Goal: Navigation & Orientation: Find specific page/section

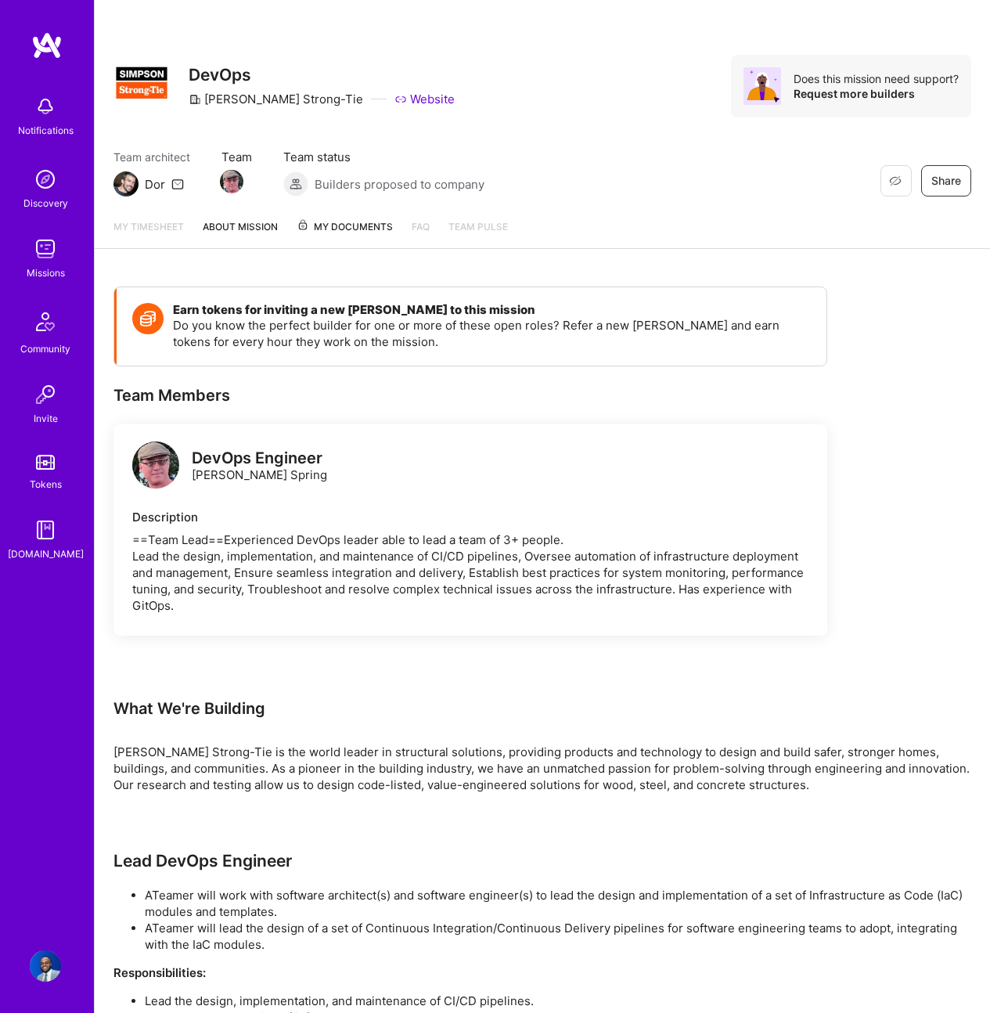
click at [227, 223] on link "About Mission" at bounding box center [240, 233] width 75 height 30
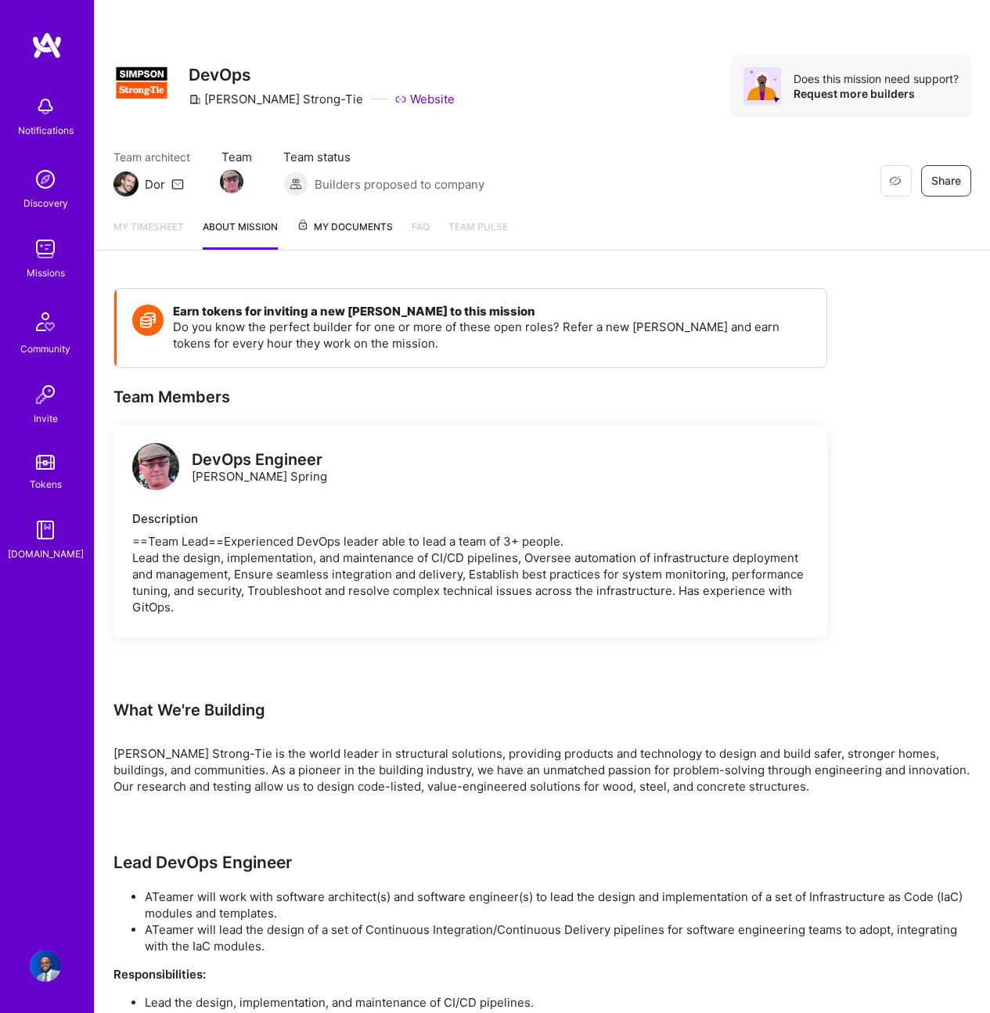
click at [330, 225] on span "My Documents" at bounding box center [345, 226] width 96 height 17
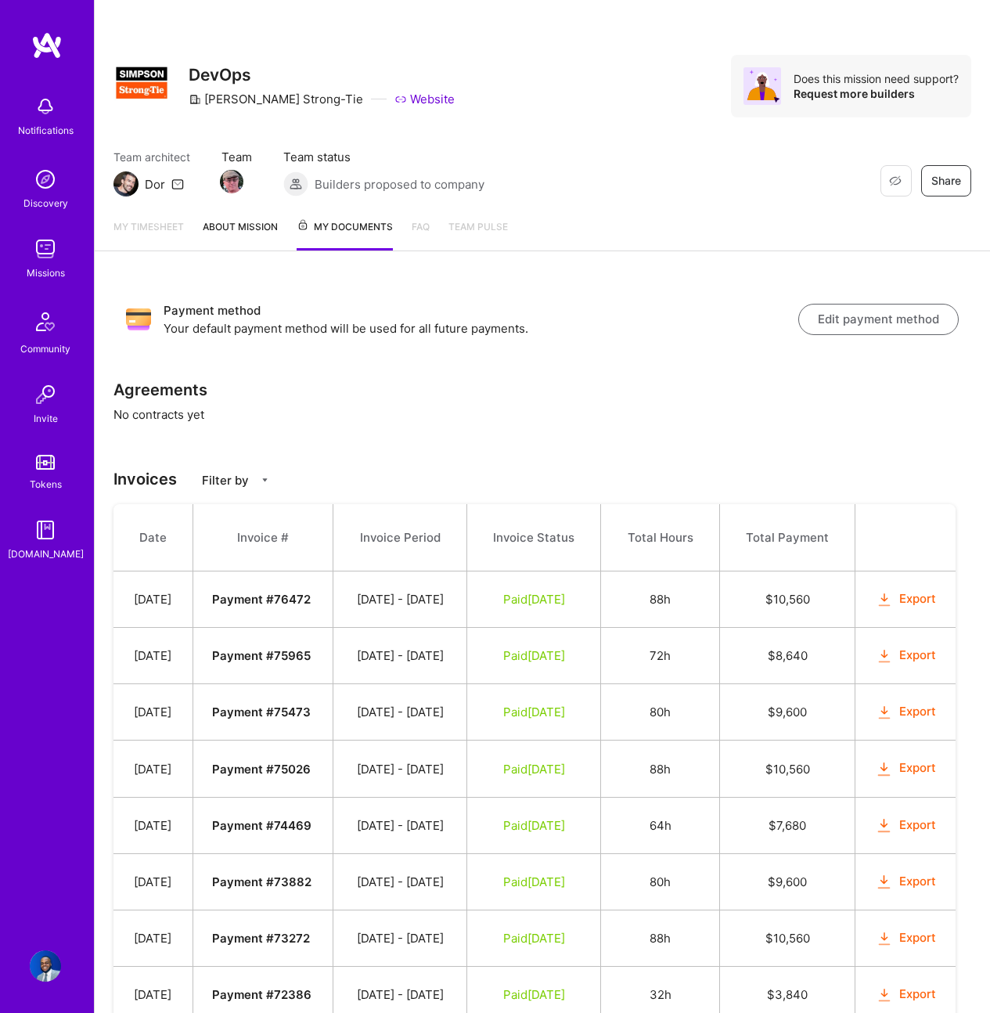
click at [265, 232] on link "About Mission" at bounding box center [240, 234] width 75 height 32
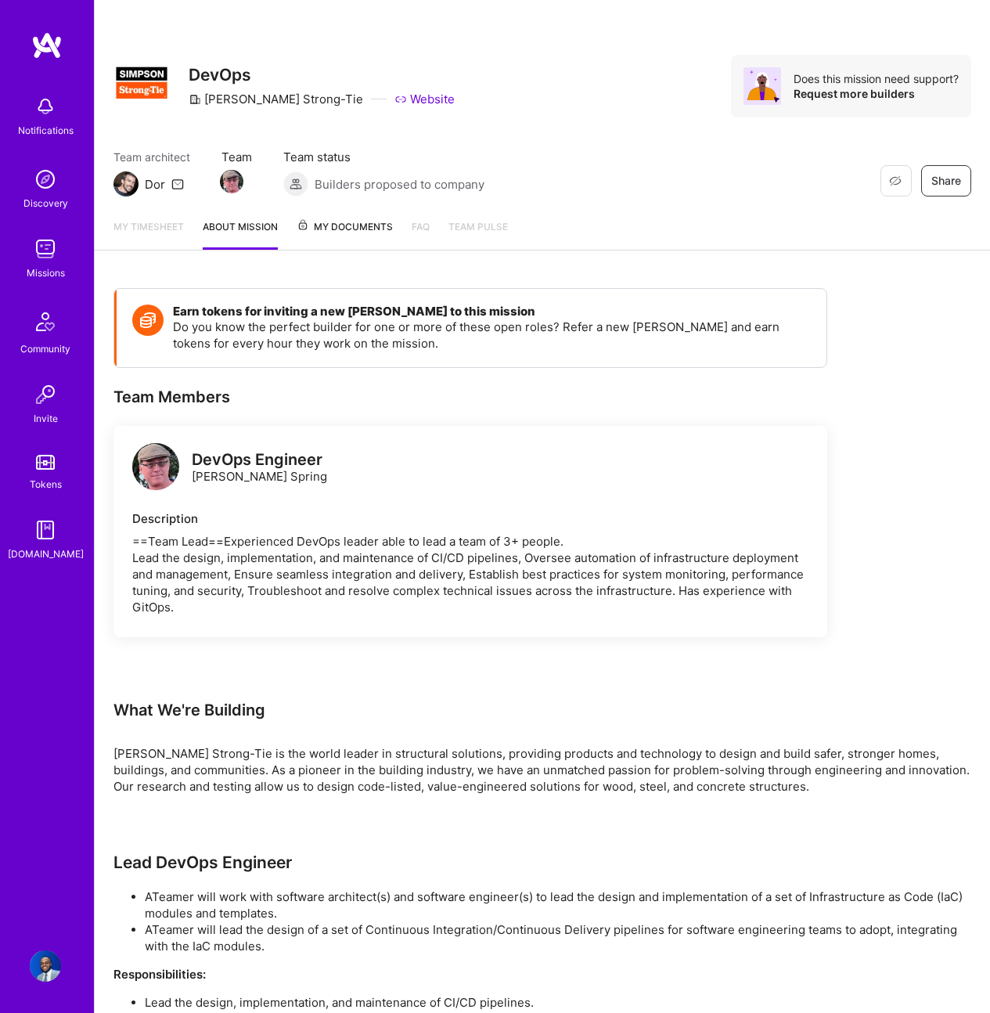
click at [156, 229] on link "My timesheet" at bounding box center [149, 233] width 70 height 31
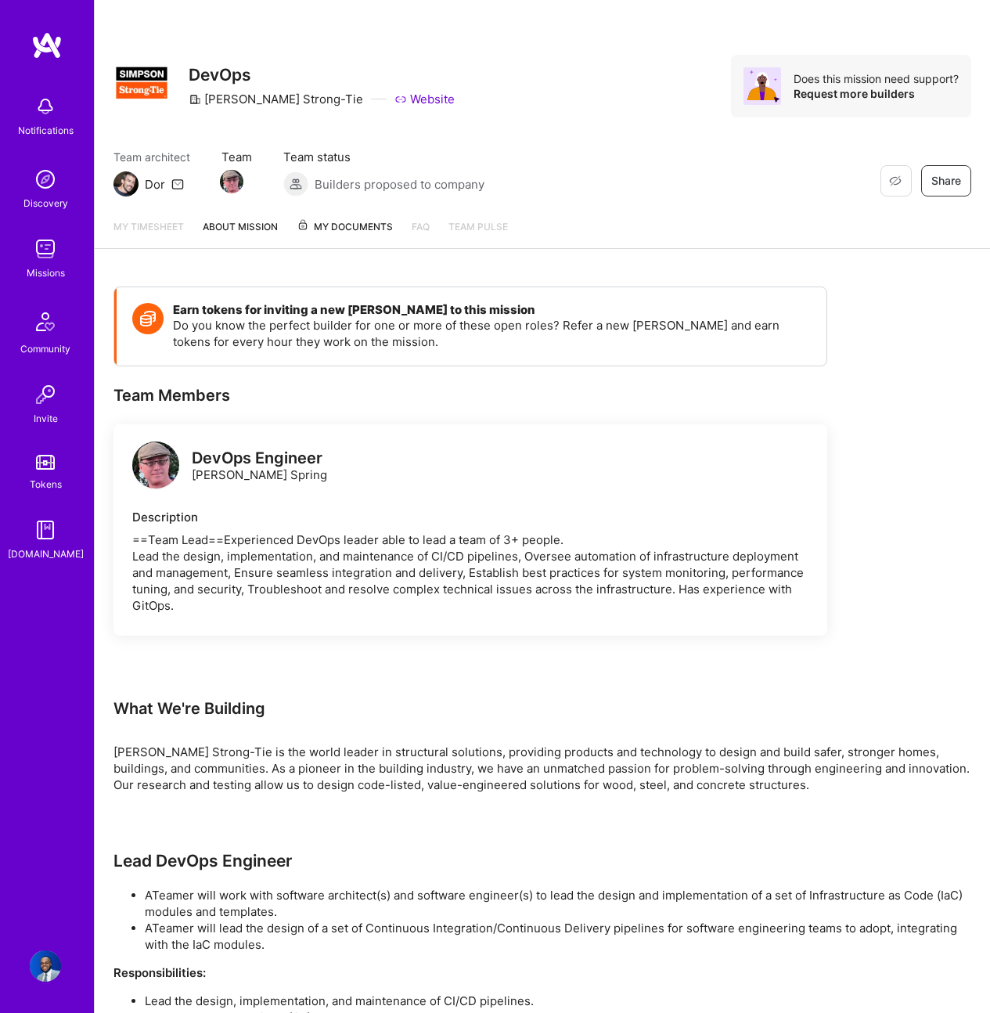
click at [355, 213] on div "My timesheet About Mission My Documents FAQ Team Pulse" at bounding box center [543, 227] width 896 height 43
click at [355, 221] on span "My Documents" at bounding box center [345, 226] width 96 height 17
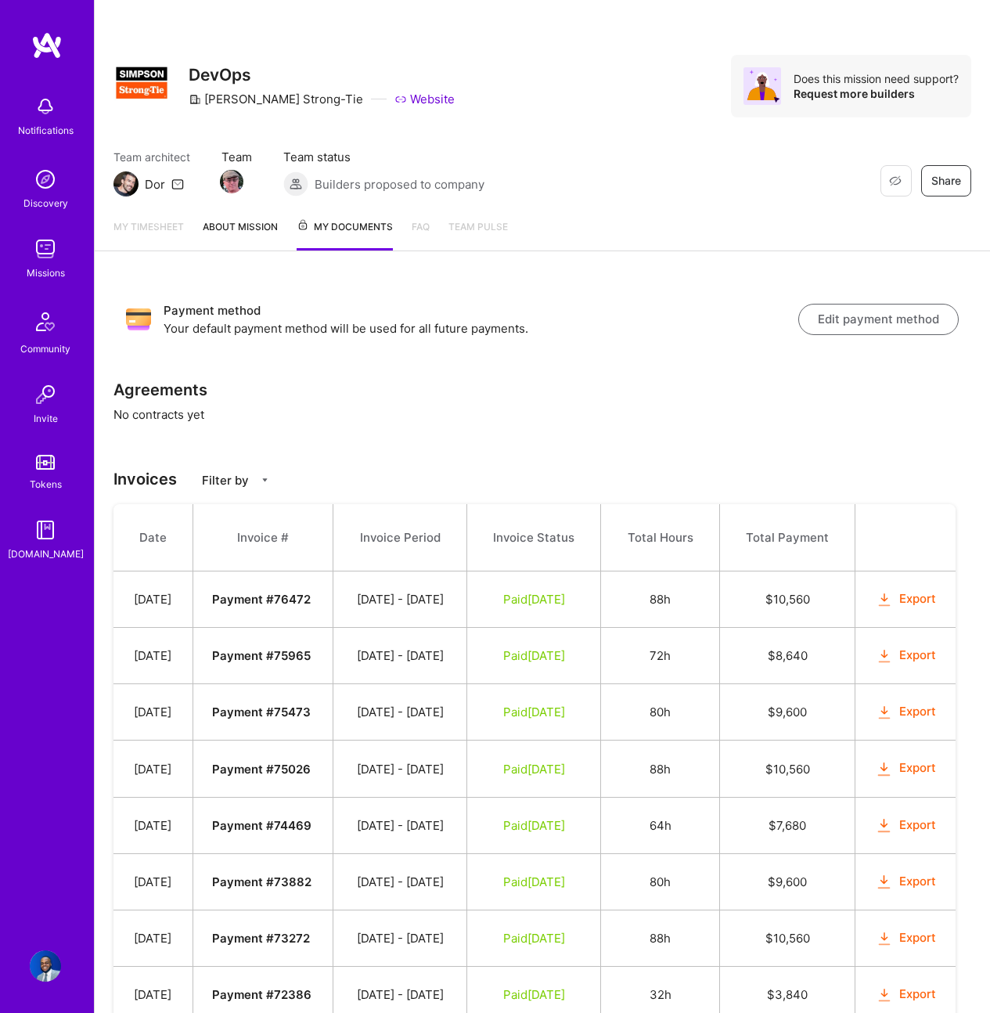
click at [46, 258] on img at bounding box center [45, 248] width 31 height 31
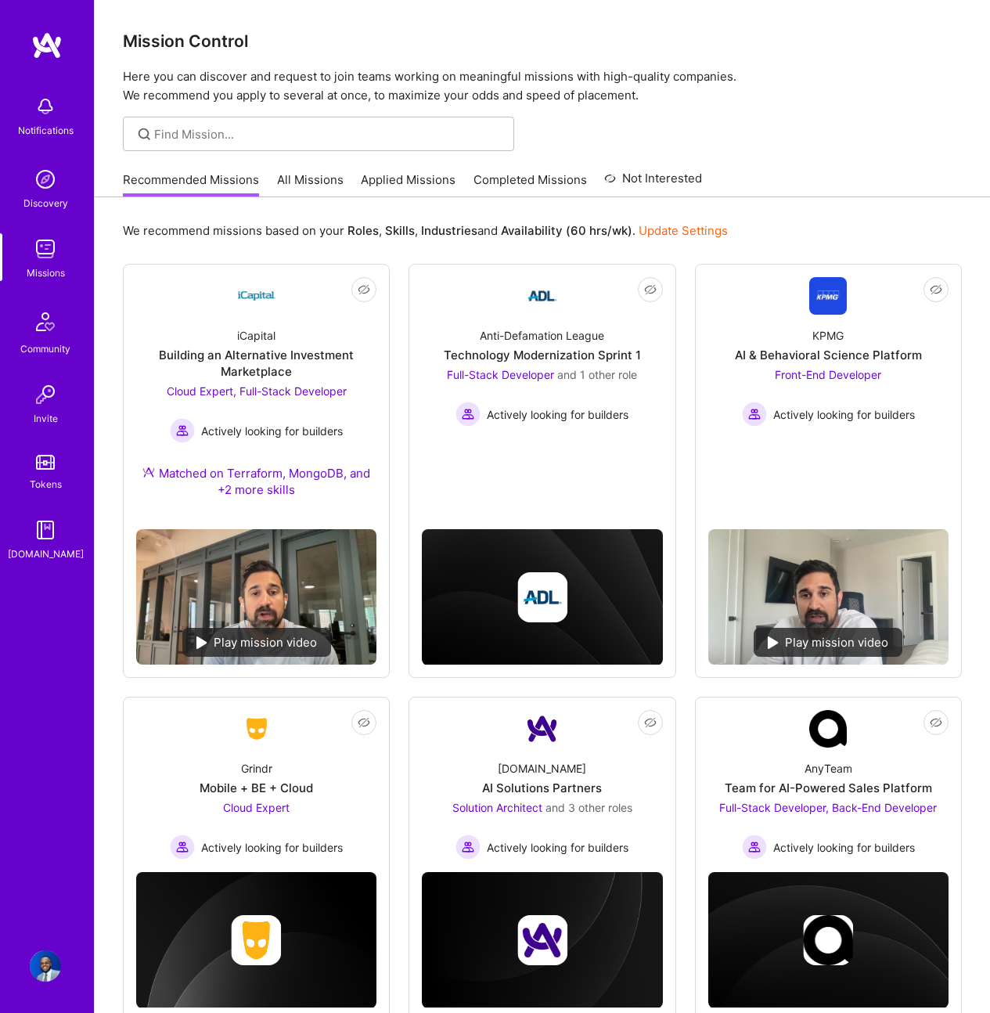
click at [307, 184] on link "All Missions" at bounding box center [310, 184] width 67 height 26
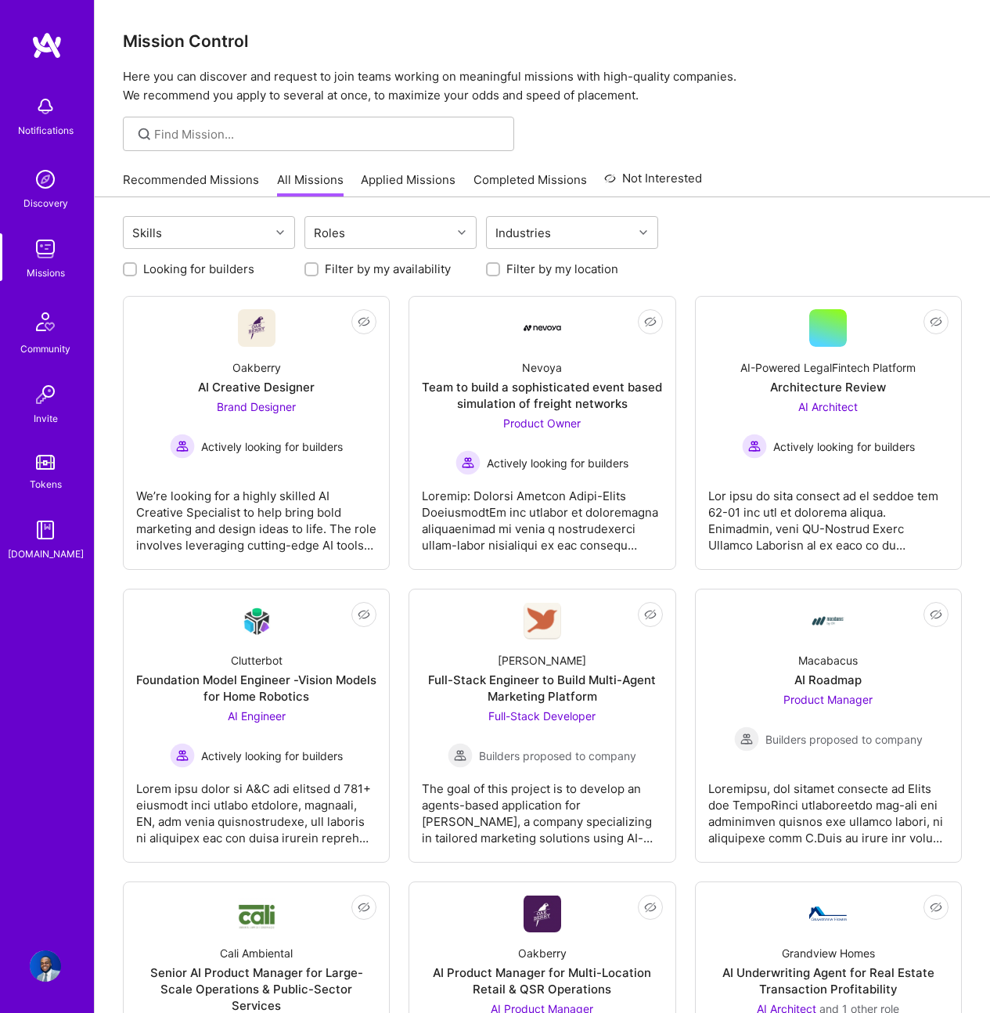
click at [229, 186] on link "Recommended Missions" at bounding box center [191, 184] width 136 height 26
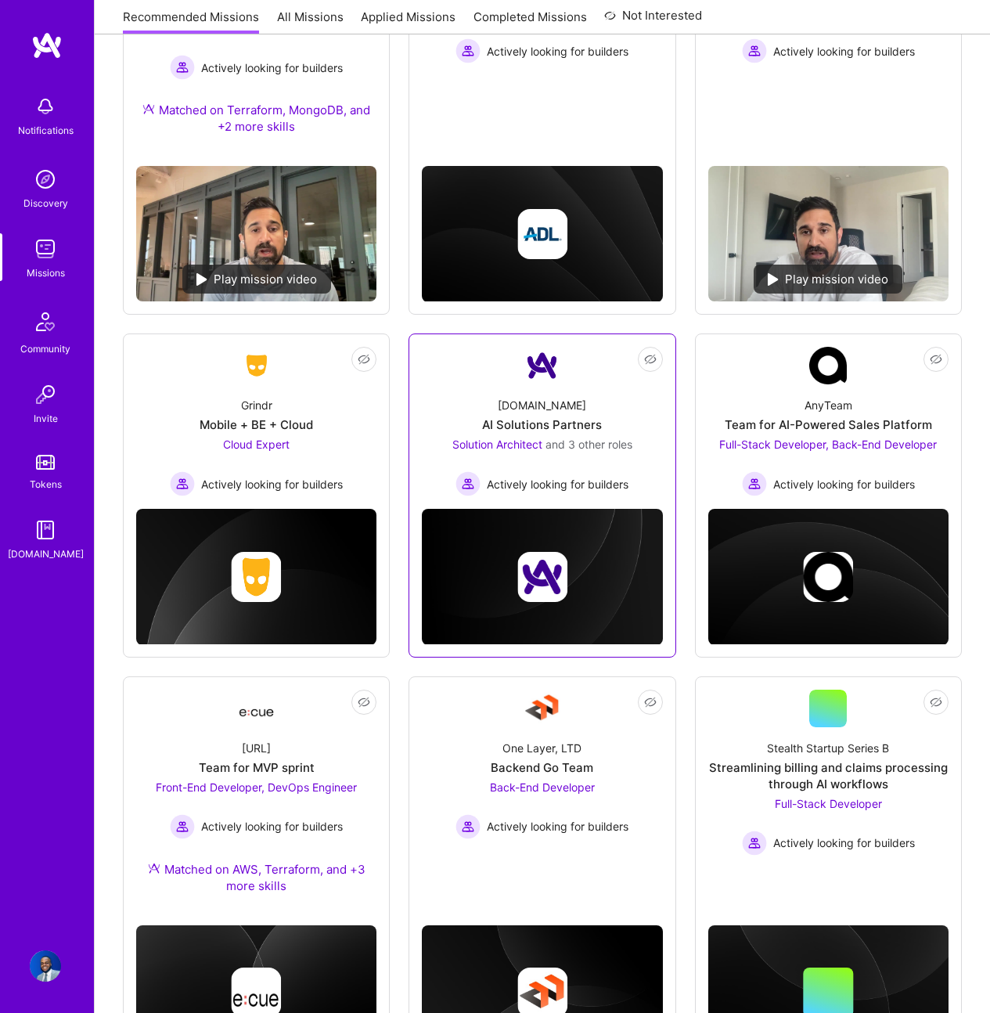
scroll to position [184, 0]
